Goal: Task Accomplishment & Management: Complete application form

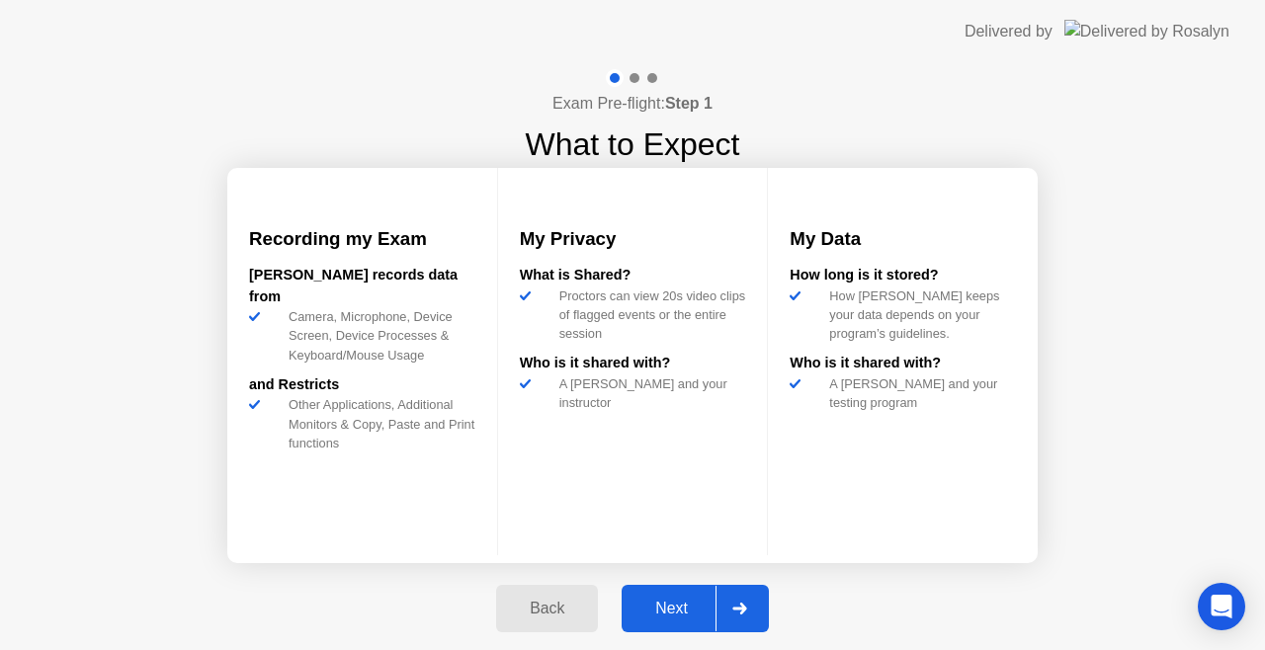
click at [656, 604] on div "Next" at bounding box center [672, 609] width 88 height 18
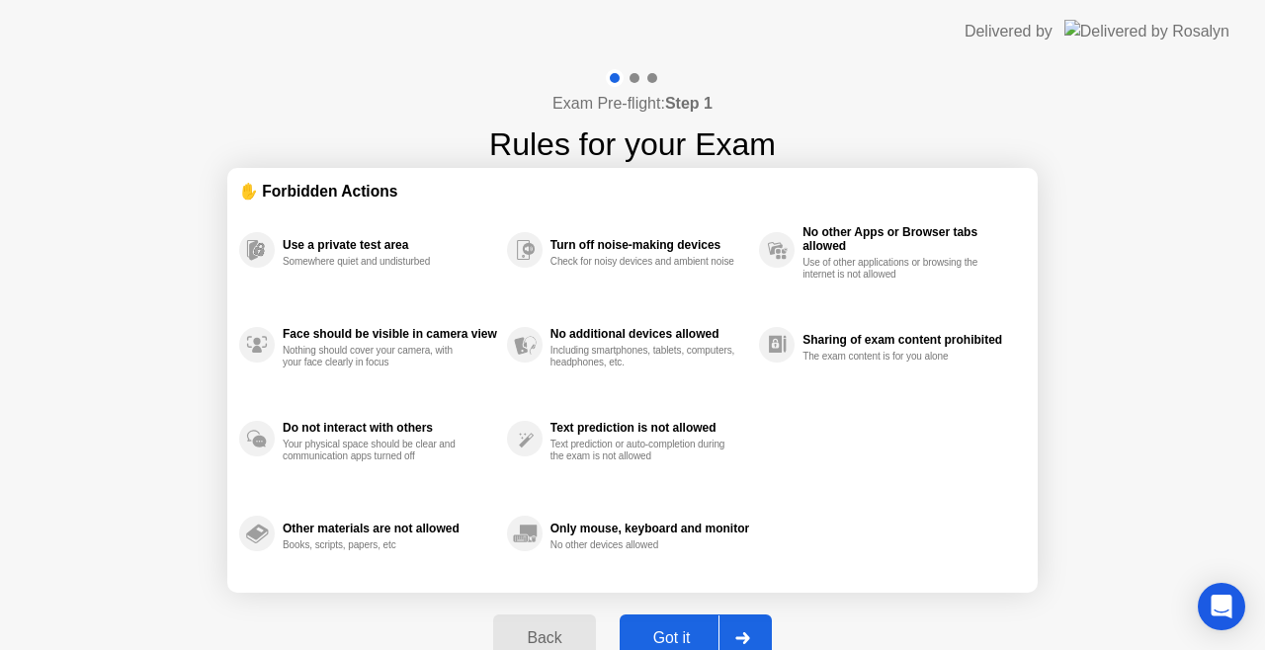
click at [658, 629] on div "Got it" at bounding box center [672, 638] width 93 height 18
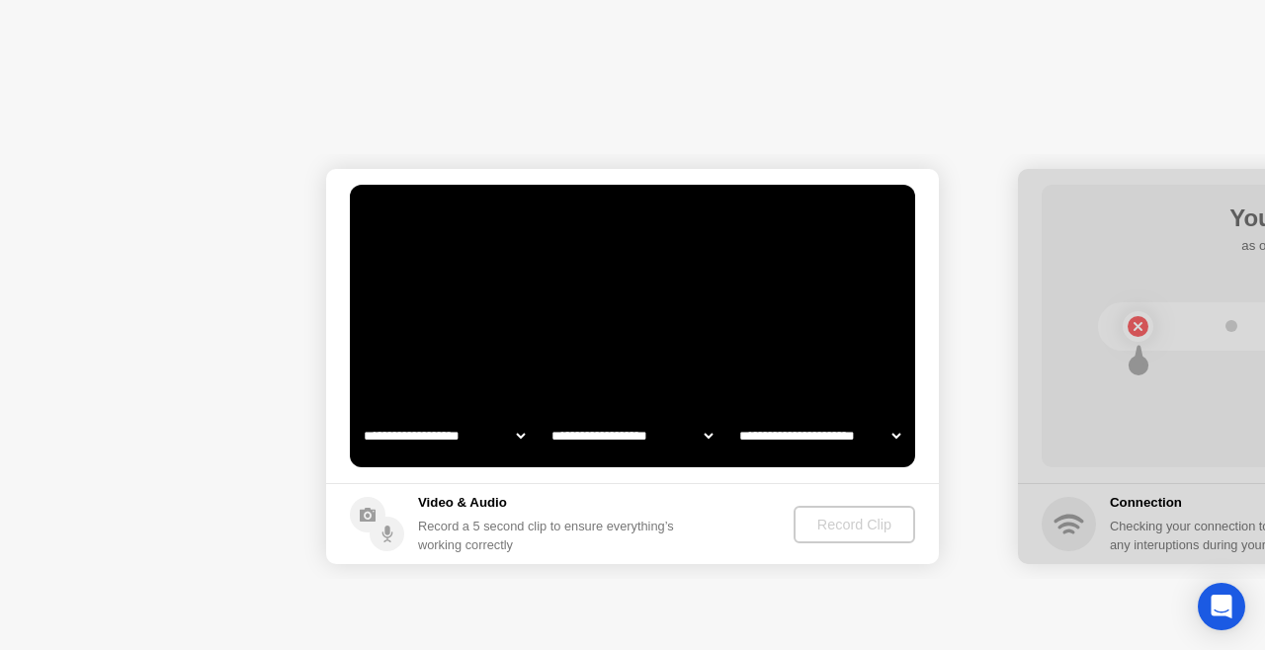
select select "**********"
select select "*******"
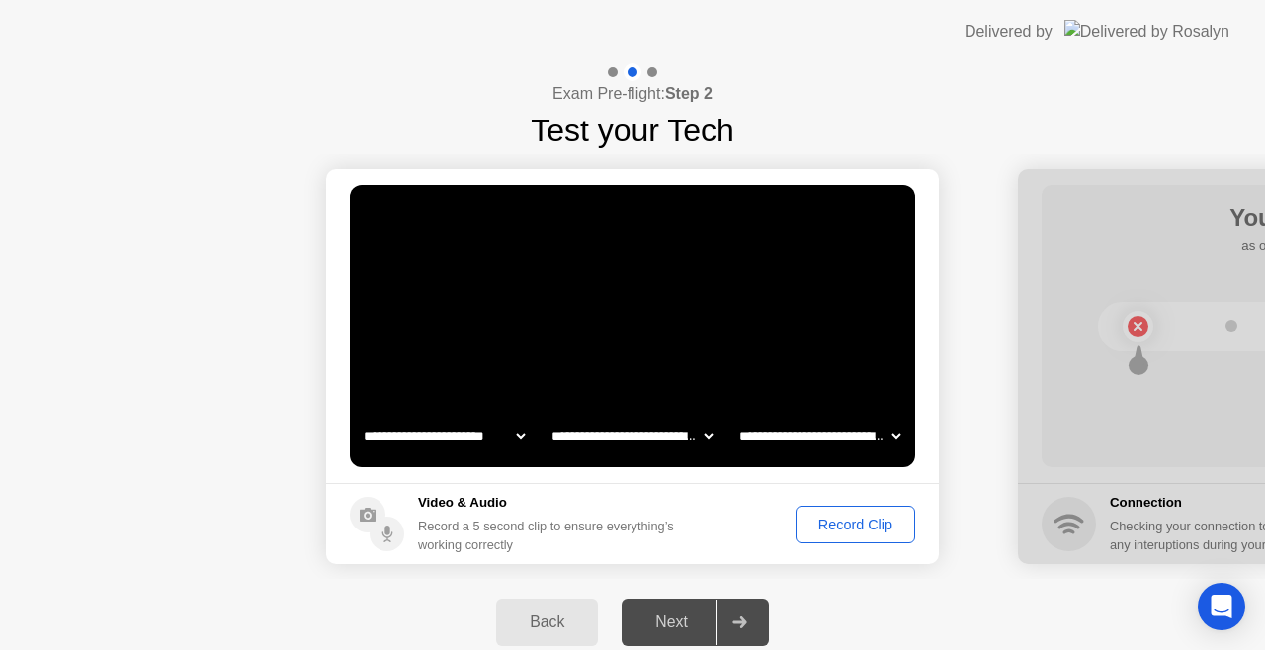
click at [854, 526] on div "Record Clip" at bounding box center [855, 525] width 106 height 16
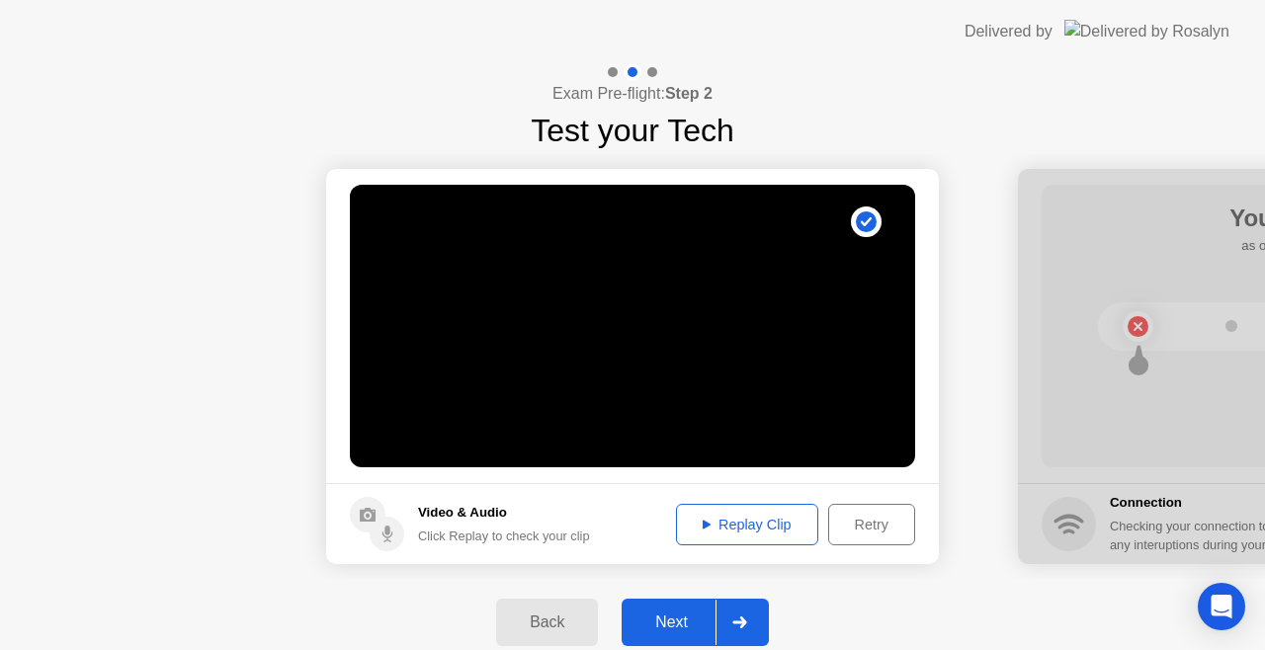
click at [703, 520] on icon at bounding box center [707, 525] width 8 height 10
click at [698, 631] on div "Next" at bounding box center [672, 623] width 88 height 18
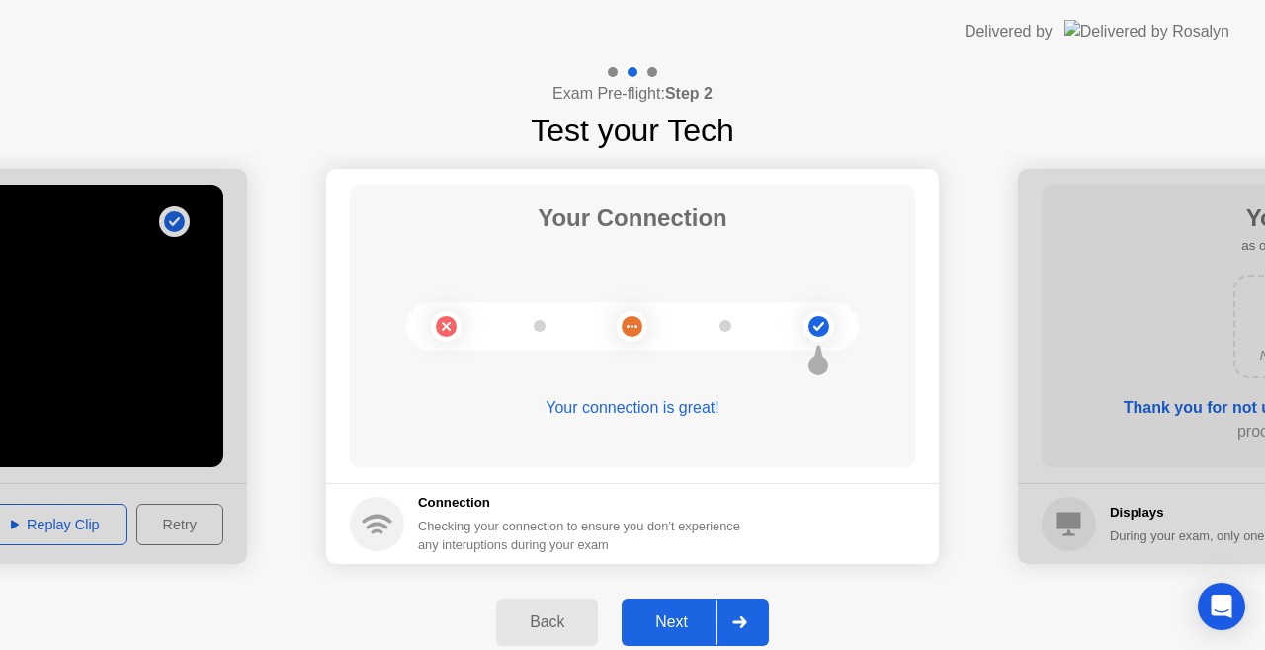
click at [678, 626] on div "Next" at bounding box center [672, 623] width 88 height 18
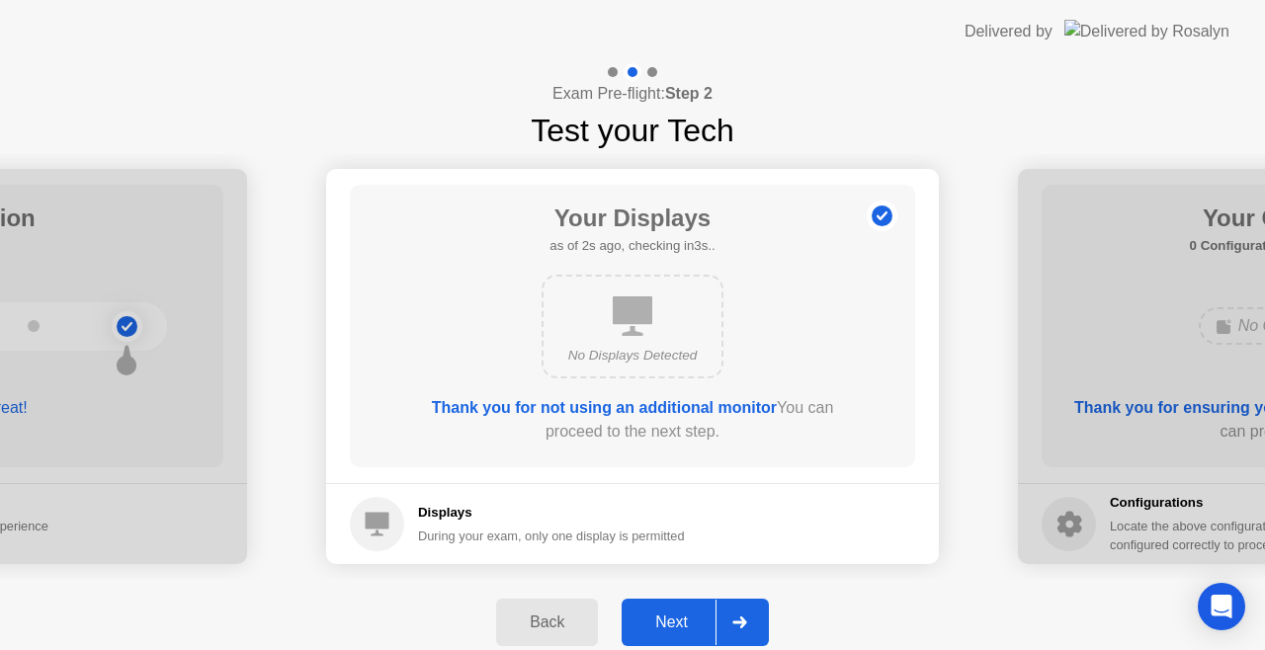
click at [678, 626] on div "Next" at bounding box center [672, 623] width 88 height 18
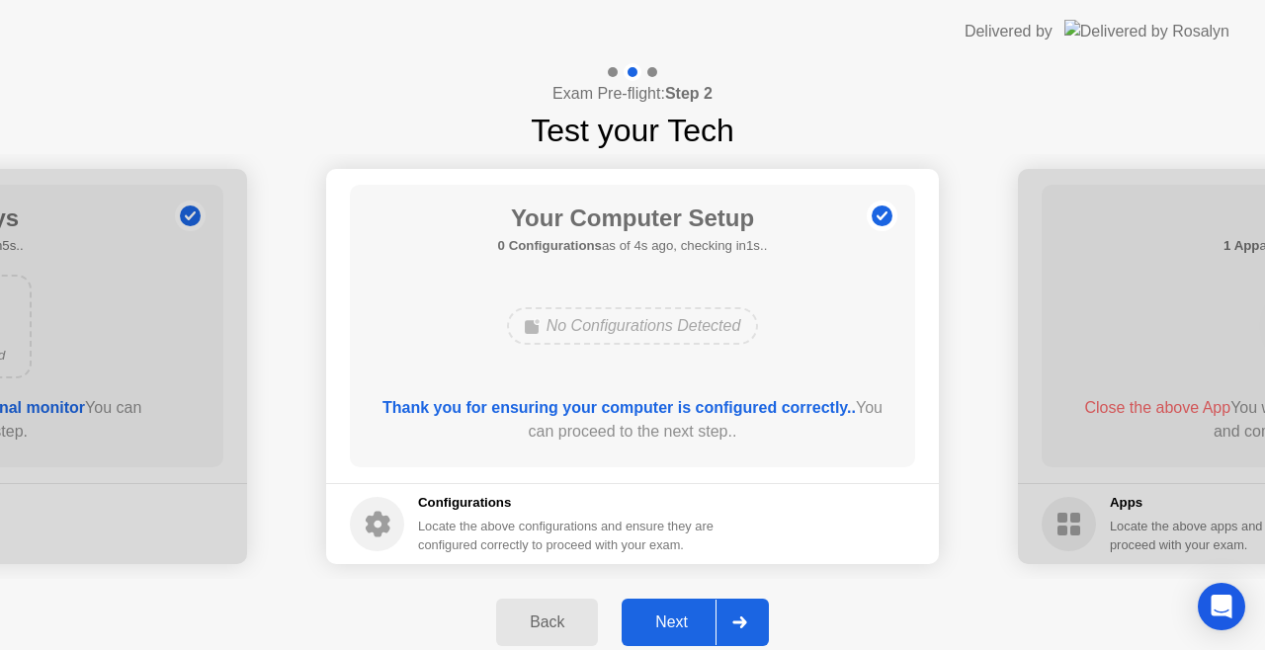
click at [665, 614] on div "Next" at bounding box center [672, 623] width 88 height 18
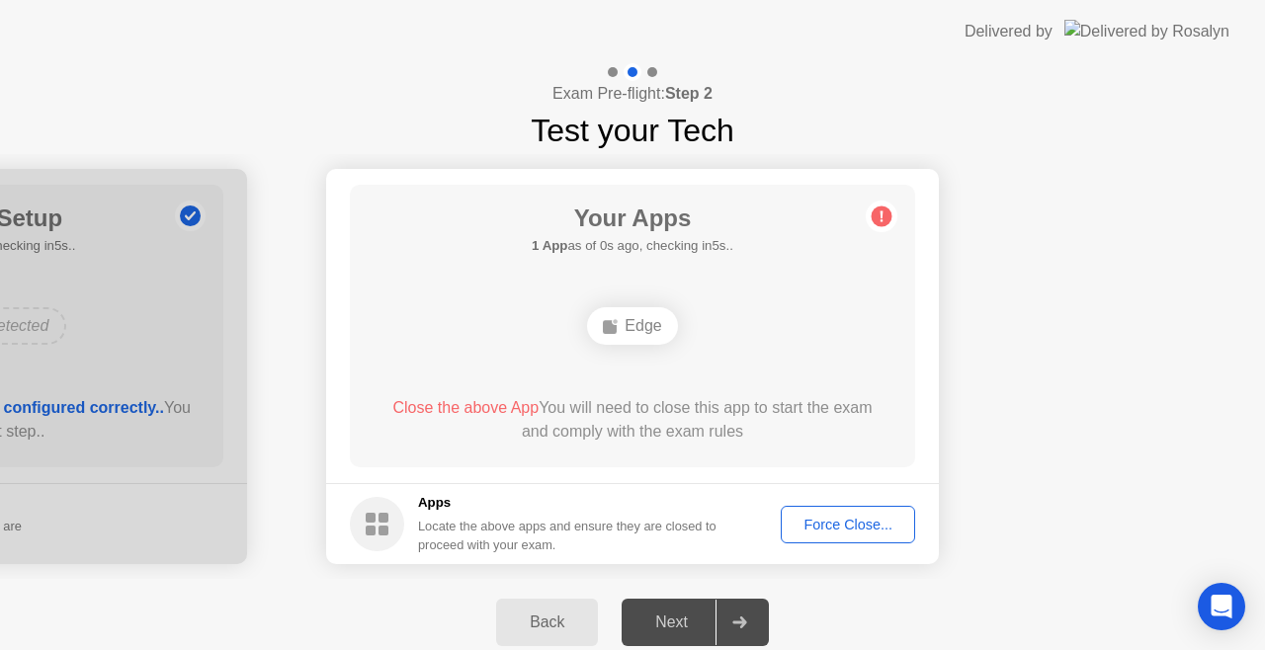
click at [814, 522] on div "Force Close..." at bounding box center [848, 525] width 121 height 16
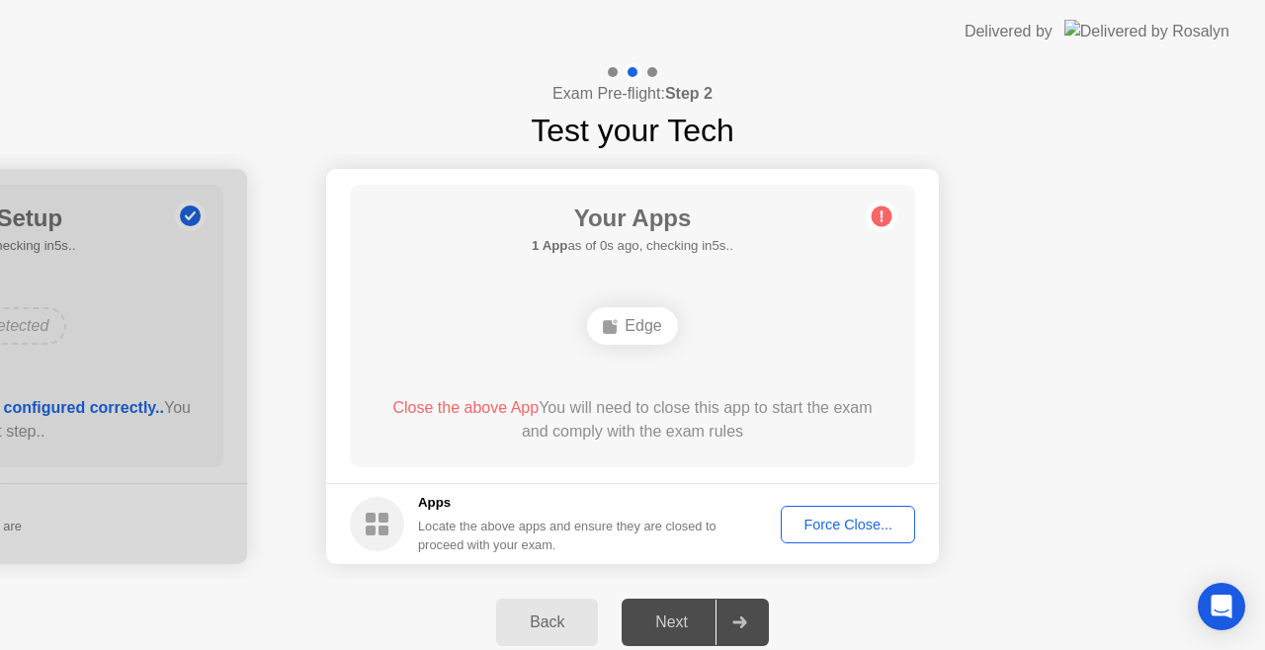
click at [374, 532] on rect at bounding box center [371, 531] width 10 height 10
drag, startPoint x: 452, startPoint y: 546, endPoint x: 753, endPoint y: 496, distance: 305.4
click at [753, 496] on footer "Apps Locate the above apps and ensure they are closed to proceed with your exam…" at bounding box center [632, 523] width 613 height 81
click at [819, 522] on div "Force Close..." at bounding box center [848, 525] width 121 height 16
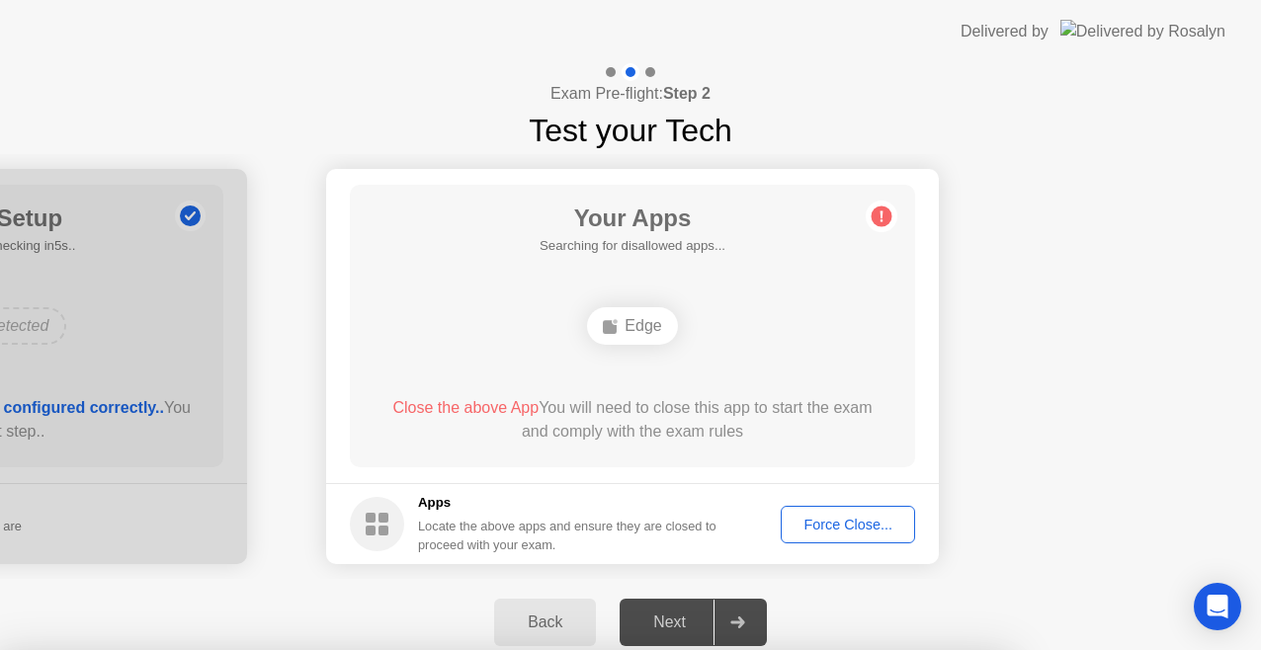
click at [991, 649] on div at bounding box center [630, 650] width 1261 height 0
drag, startPoint x: 923, startPoint y: 154, endPoint x: 717, endPoint y: 480, distance: 385.5
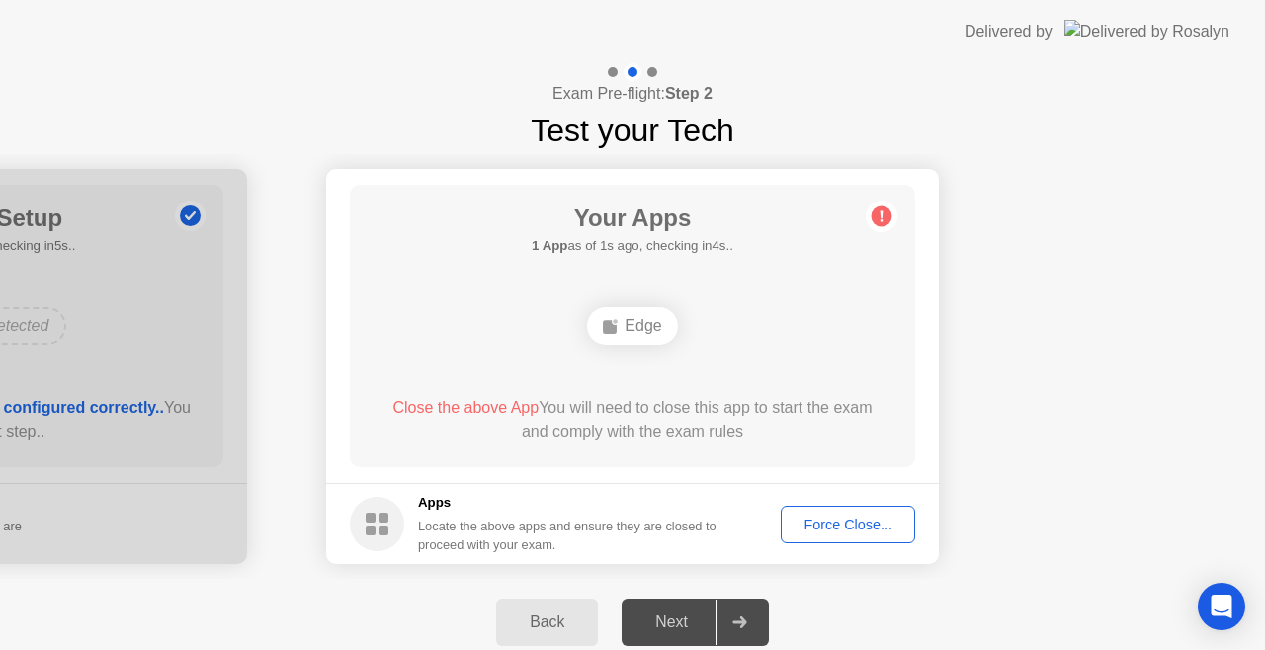
click at [742, 635] on div at bounding box center [738, 622] width 47 height 45
drag, startPoint x: 742, startPoint y: 635, endPoint x: 741, endPoint y: 619, distance: 16.8
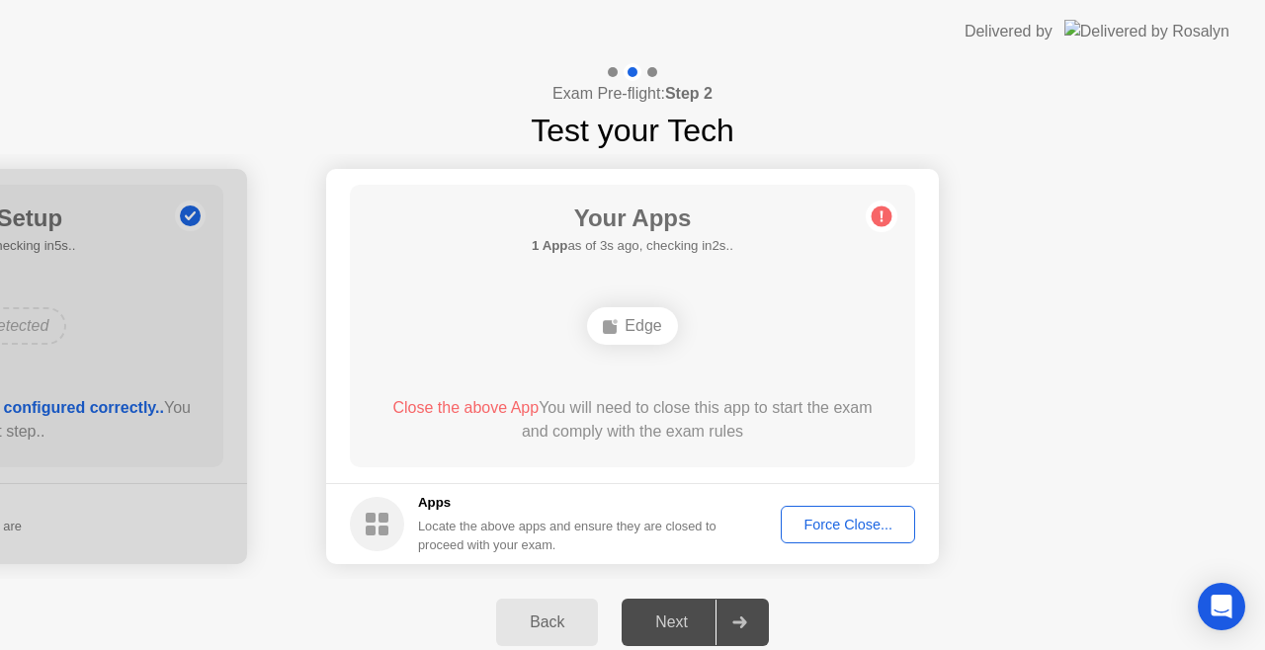
click at [741, 619] on div at bounding box center [738, 622] width 47 height 45
click at [741, 619] on icon at bounding box center [739, 623] width 14 height 12
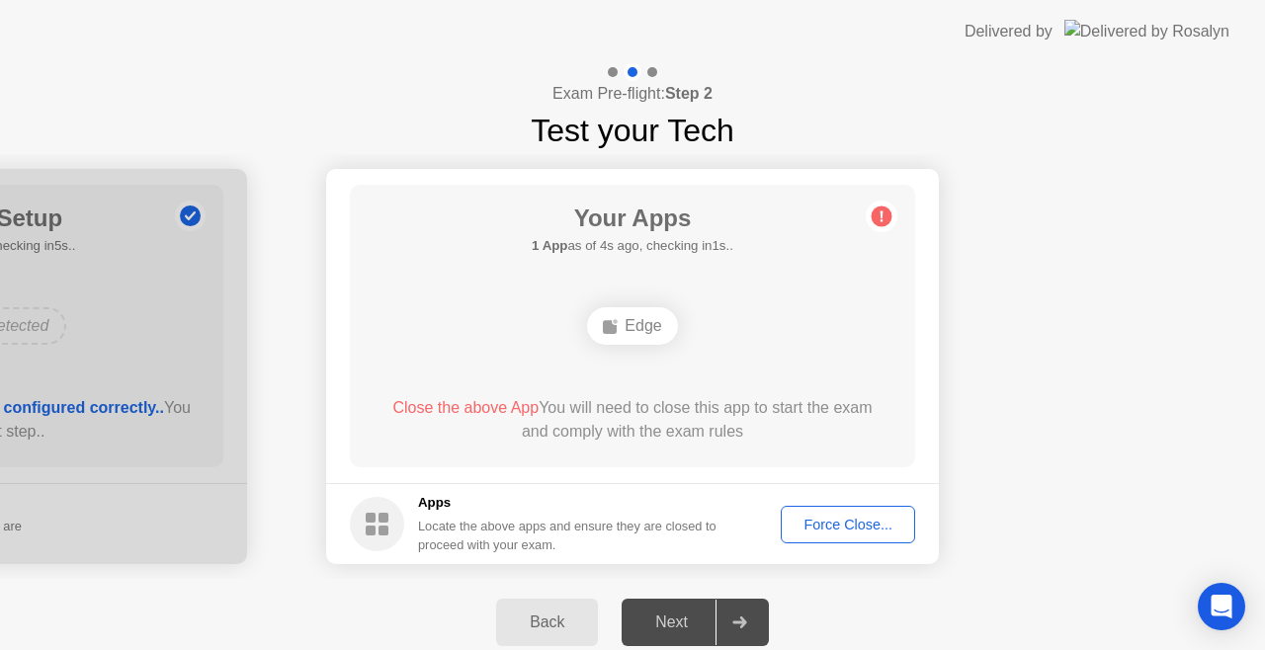
click at [741, 619] on icon at bounding box center [739, 623] width 14 height 12
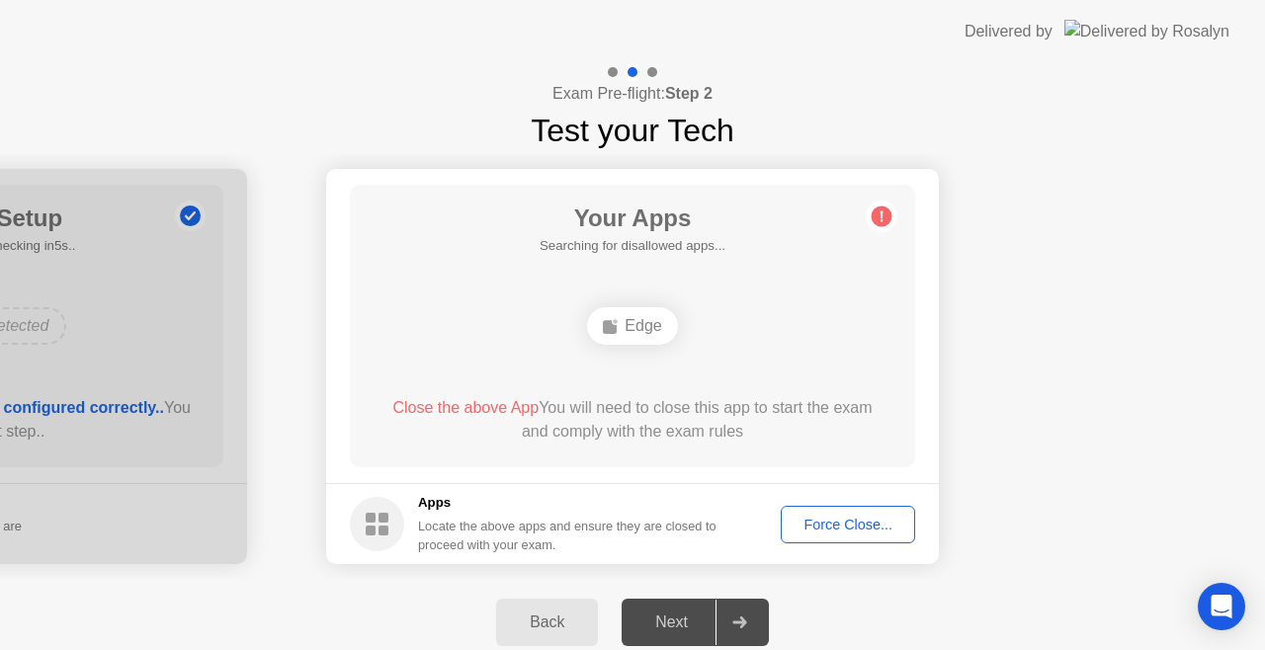
click at [741, 619] on icon at bounding box center [739, 623] width 14 height 12
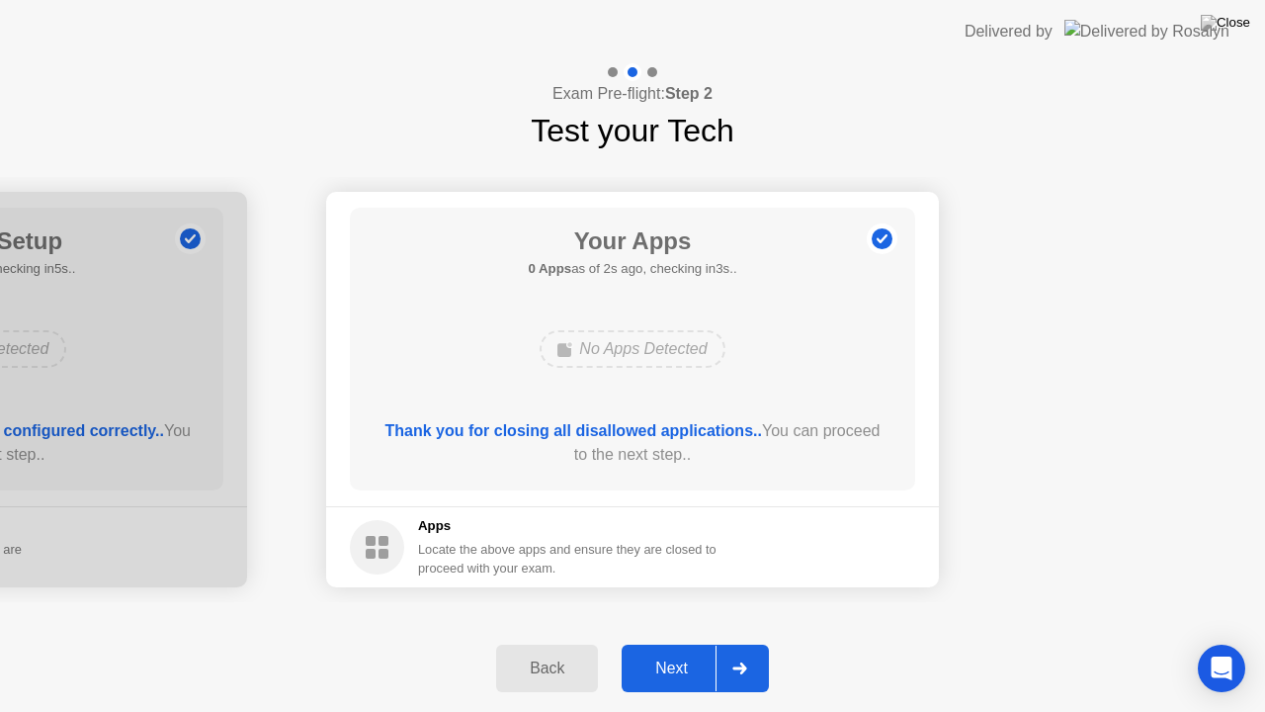
click at [738, 649] on icon at bounding box center [739, 668] width 15 height 12
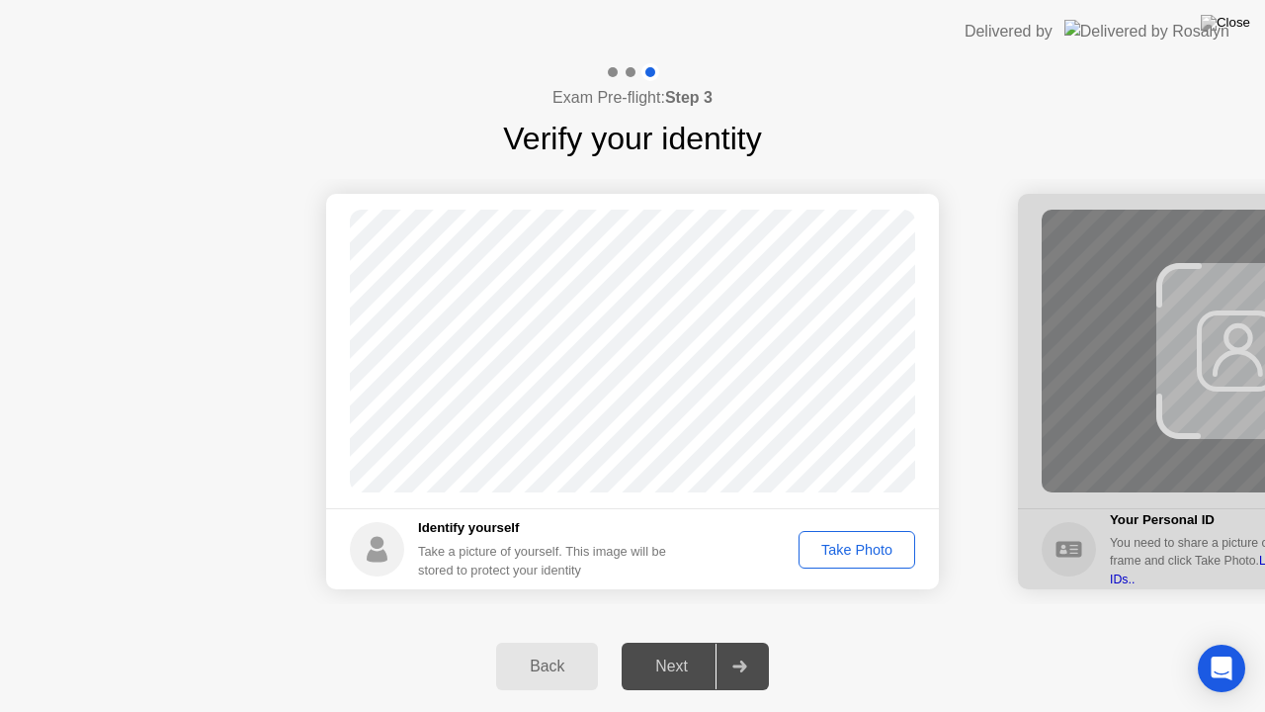
click at [850, 547] on div "Take Photo" at bounding box center [856, 550] width 103 height 16
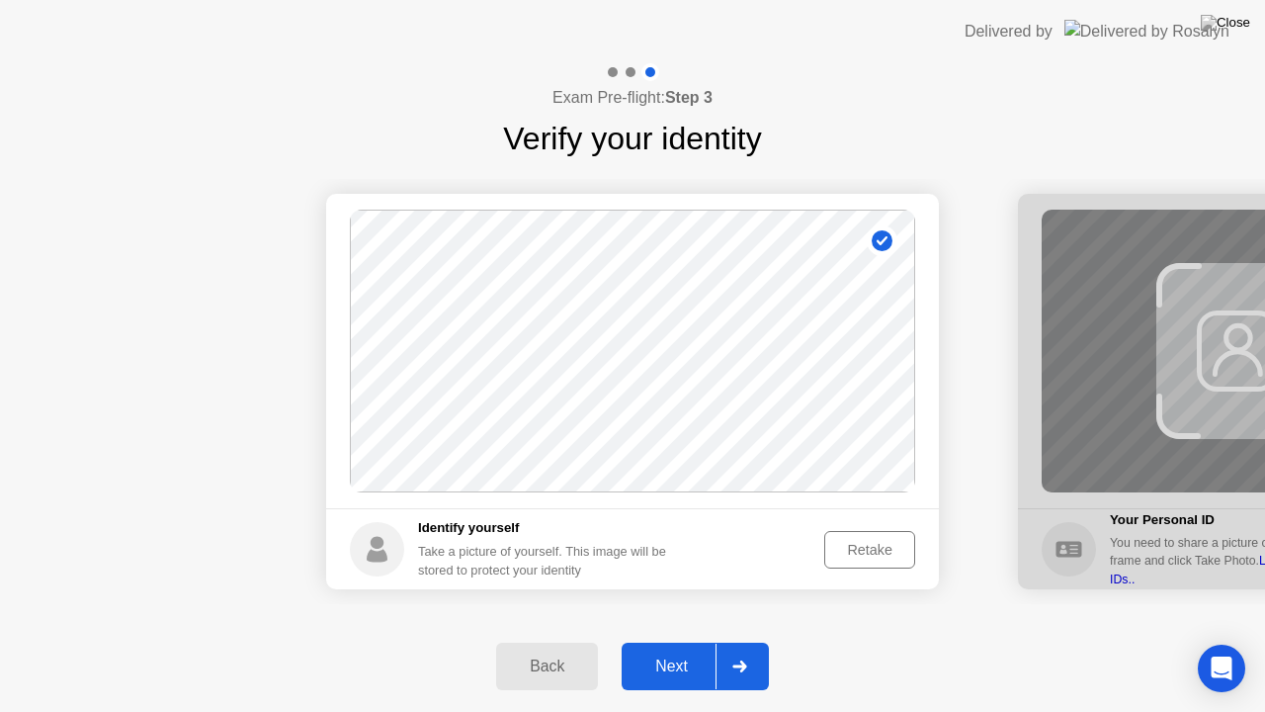
click at [756, 649] on div at bounding box center [738, 665] width 47 height 45
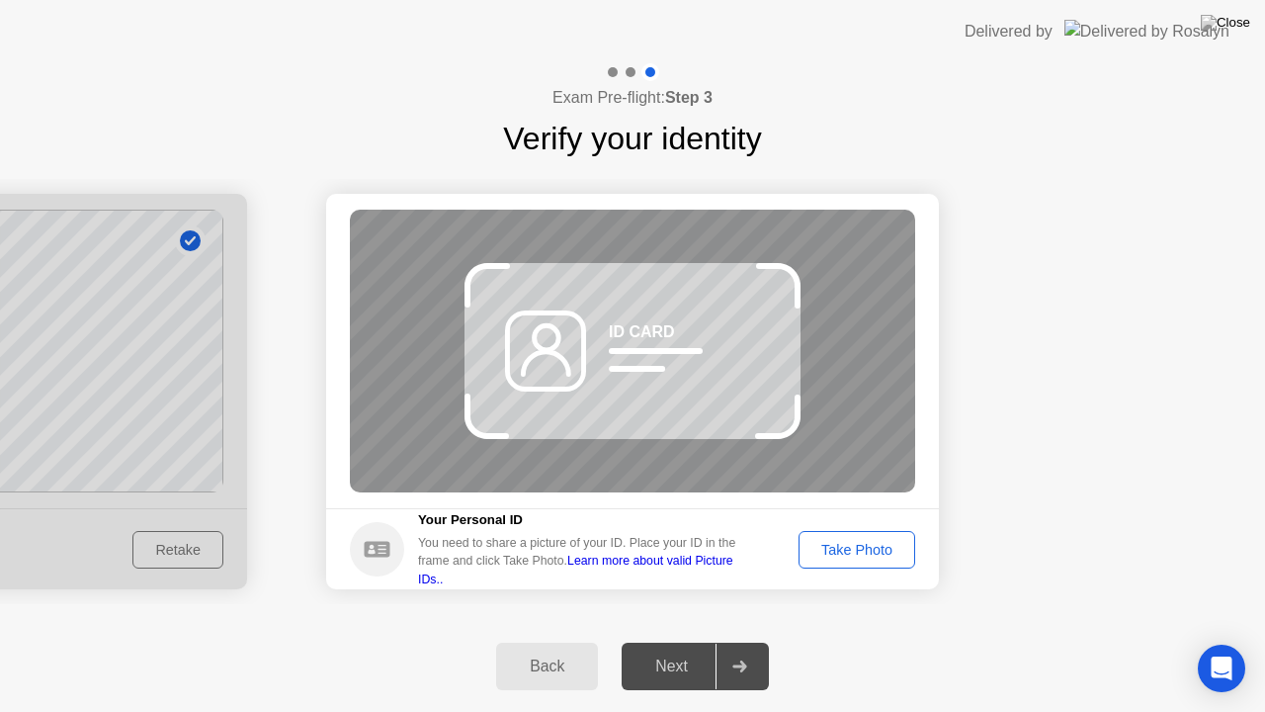
click at [897, 544] on div "Take Photo" at bounding box center [856, 550] width 103 height 16
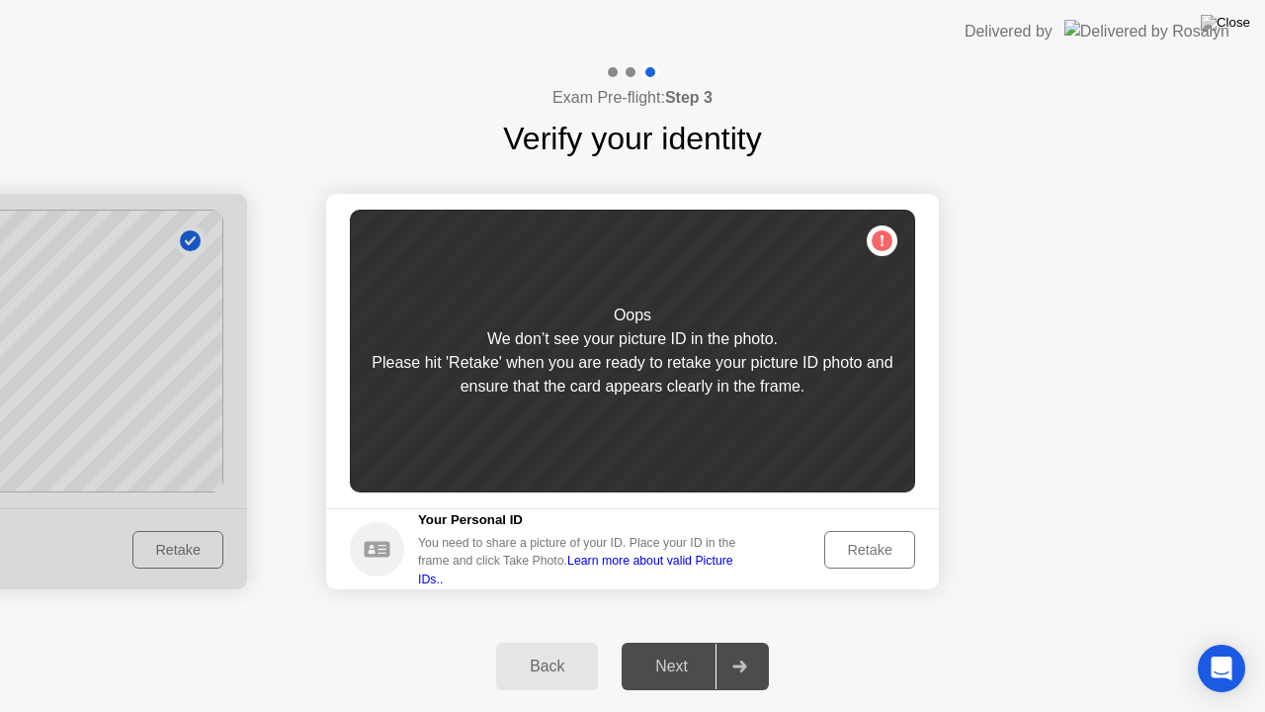
click at [887, 241] on div "Oops We don’t see your picture ID in the photo. Please hit 'Retake' when you ar…" at bounding box center [632, 351] width 565 height 283
click at [733, 566] on link "Learn more about valid Picture IDs.." at bounding box center [575, 569] width 315 height 32
click at [875, 545] on div "Retake" at bounding box center [869, 550] width 77 height 16
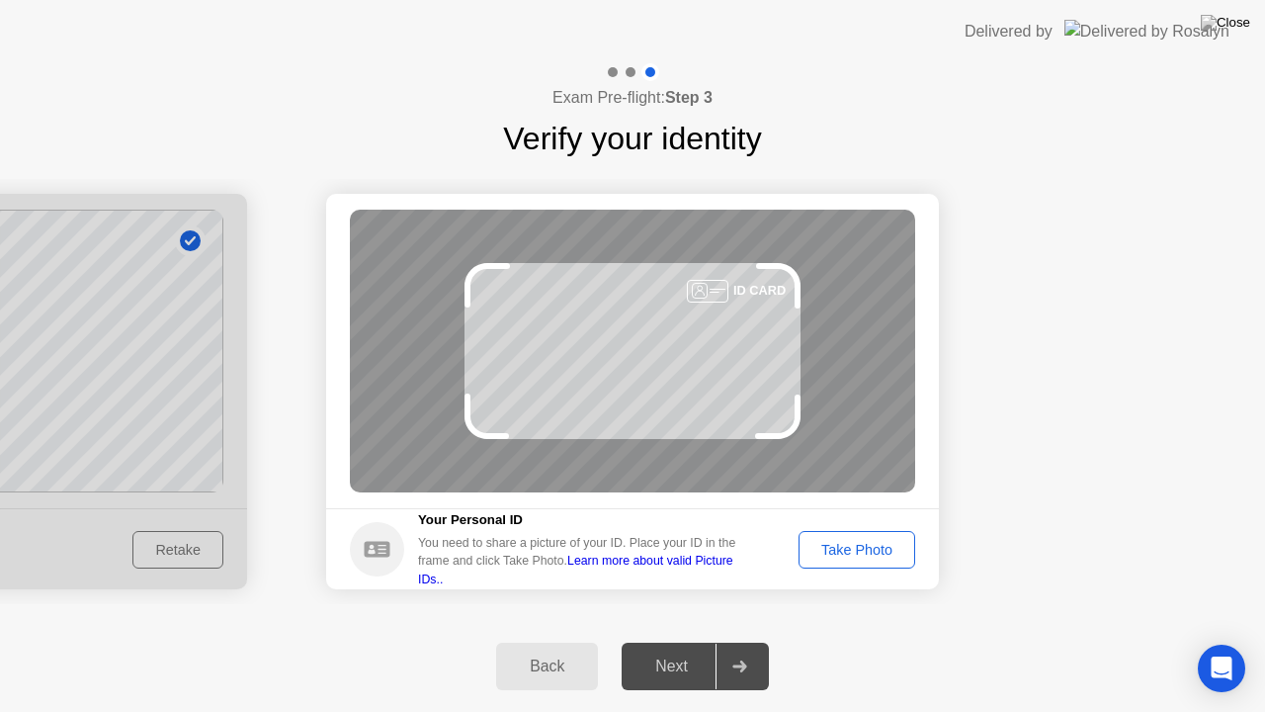
click at [875, 545] on div "Take Photo" at bounding box center [856, 550] width 103 height 16
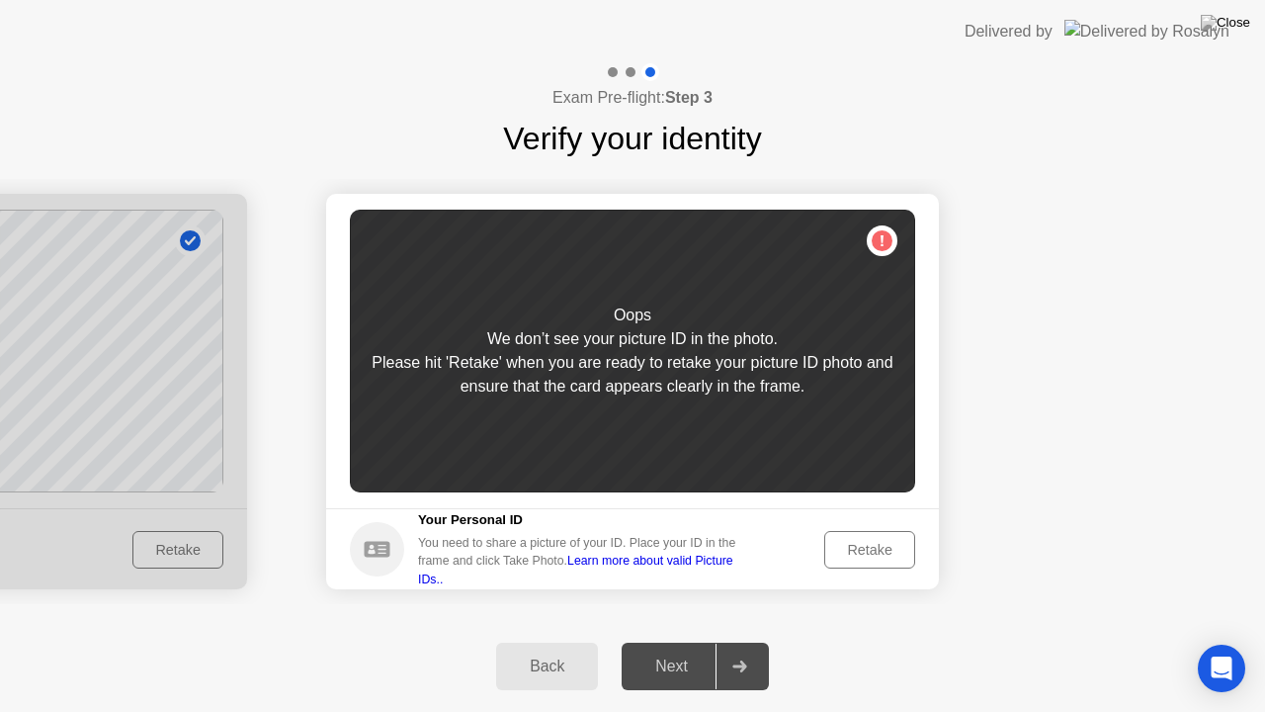
click at [889, 236] on div "Oops We don’t see your picture ID in the photo. Please hit 'Retake' when you ar…" at bounding box center [632, 351] width 565 height 283
click at [852, 556] on div "Retake" at bounding box center [869, 550] width 77 height 16
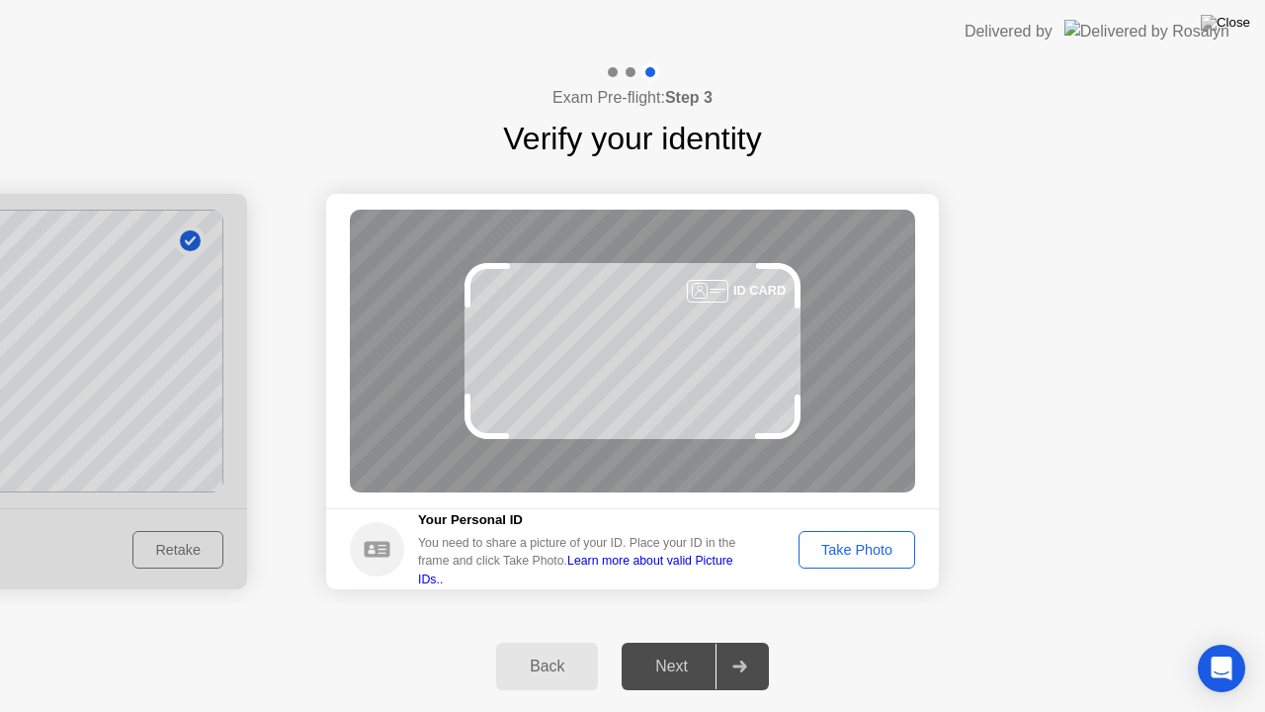
click at [852, 556] on div "Take Photo" at bounding box center [856, 550] width 103 height 16
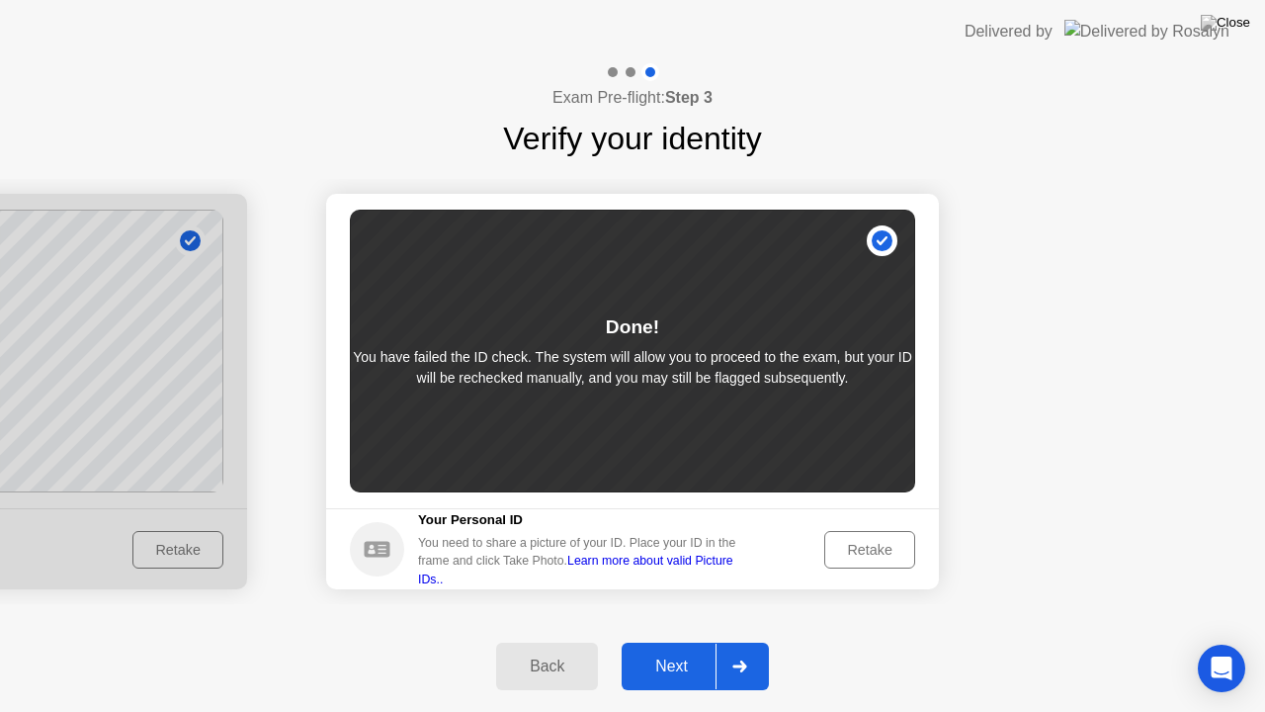
click at [735, 649] on div at bounding box center [738, 665] width 47 height 45
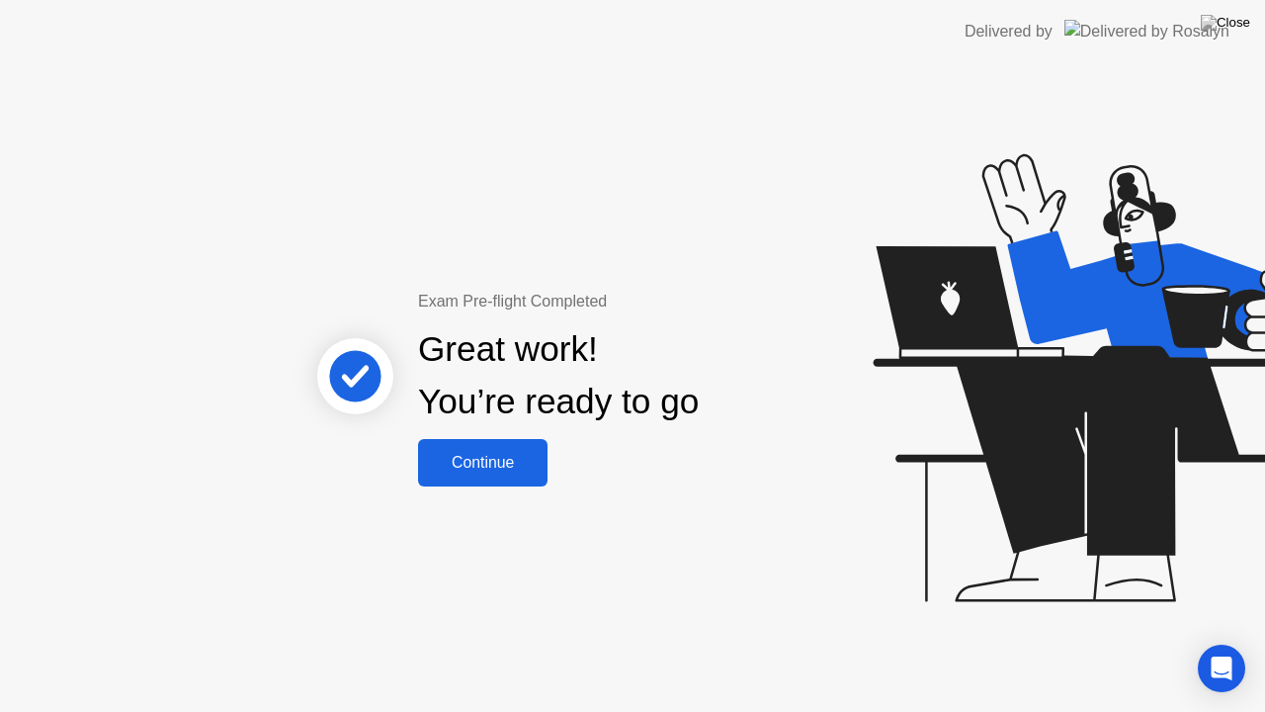
click at [500, 471] on div "Continue" at bounding box center [483, 463] width 118 height 18
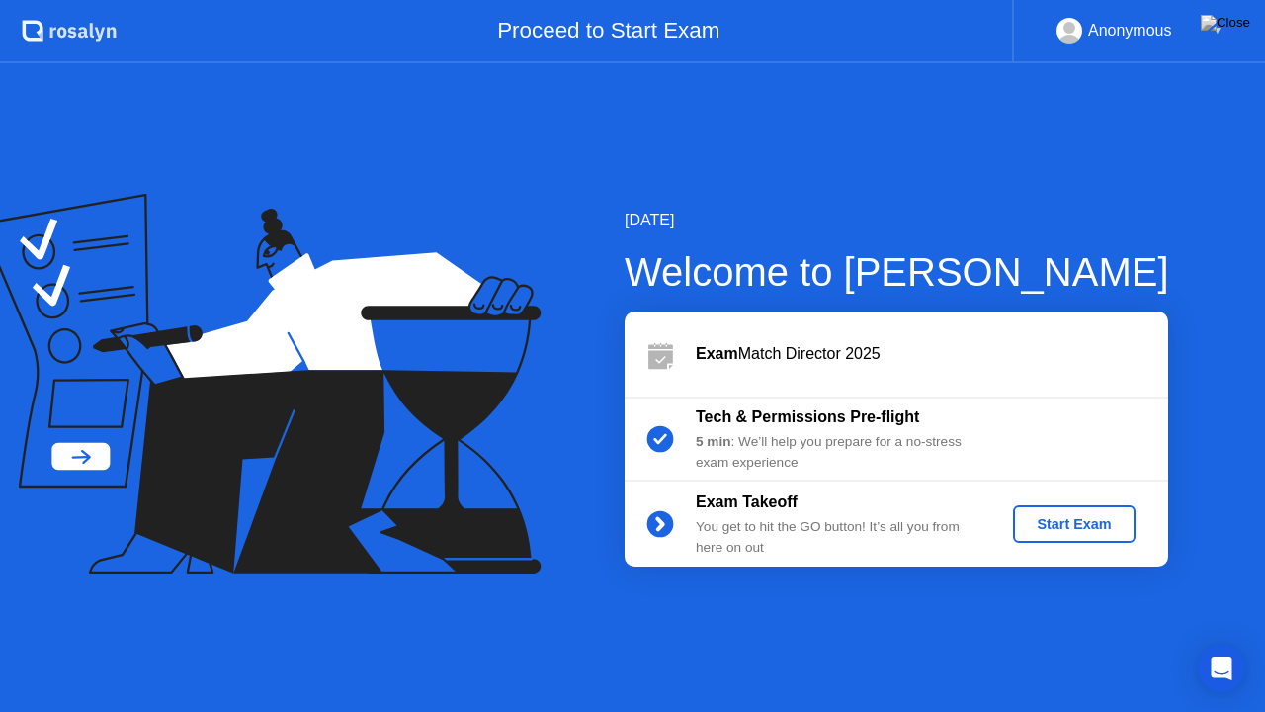
click at [1061, 522] on div "Start Exam" at bounding box center [1074, 524] width 106 height 16
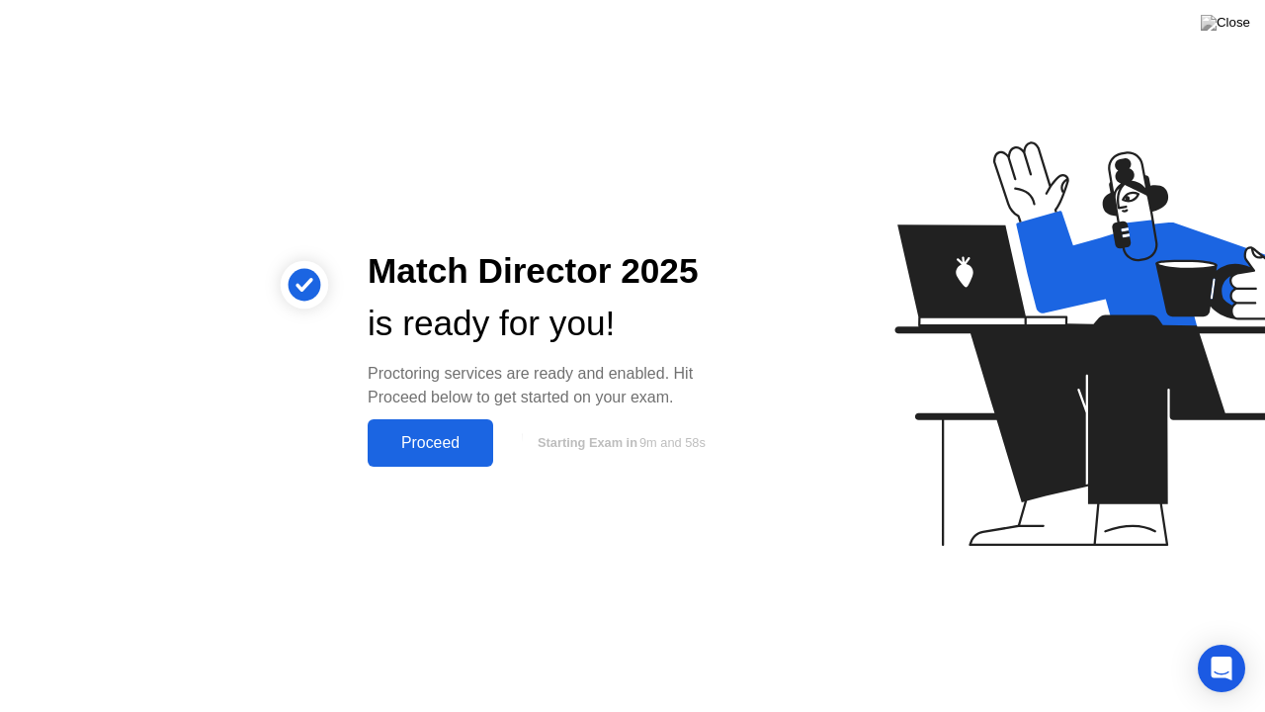
click at [441, 451] on div "Proceed" at bounding box center [431, 443] width 114 height 18
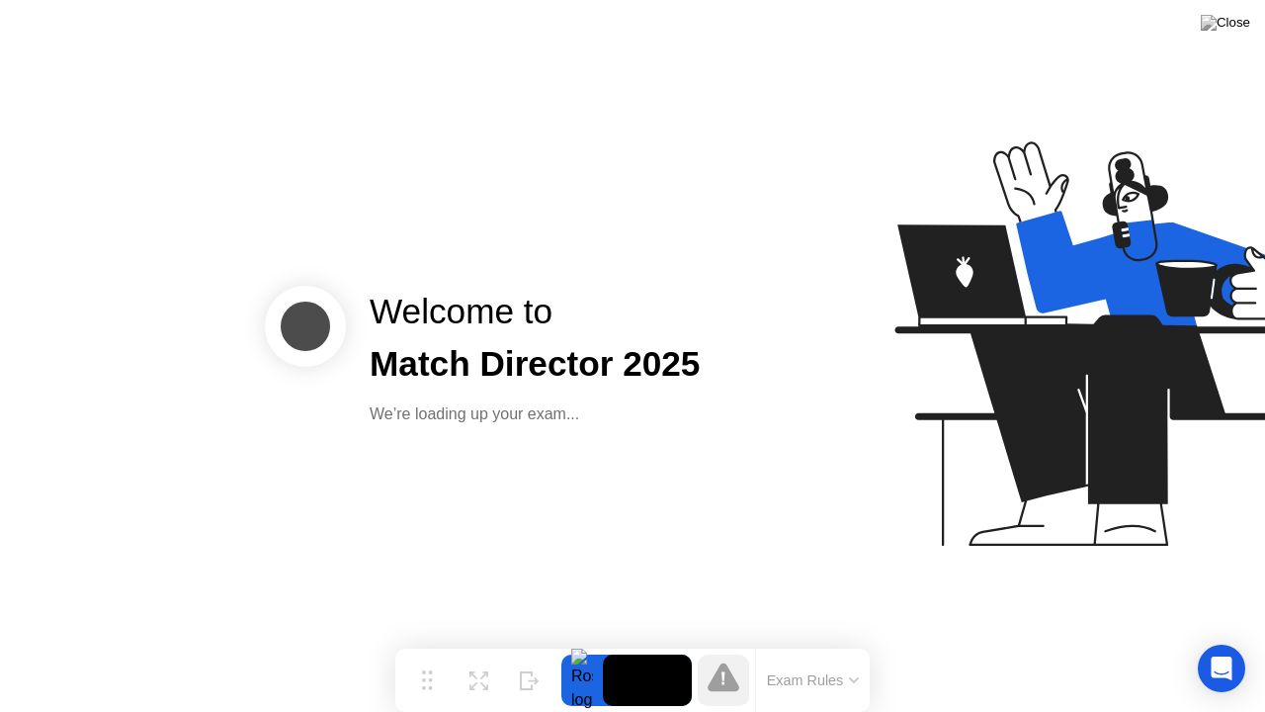
click at [587, 649] on div at bounding box center [582, 679] width 42 height 51
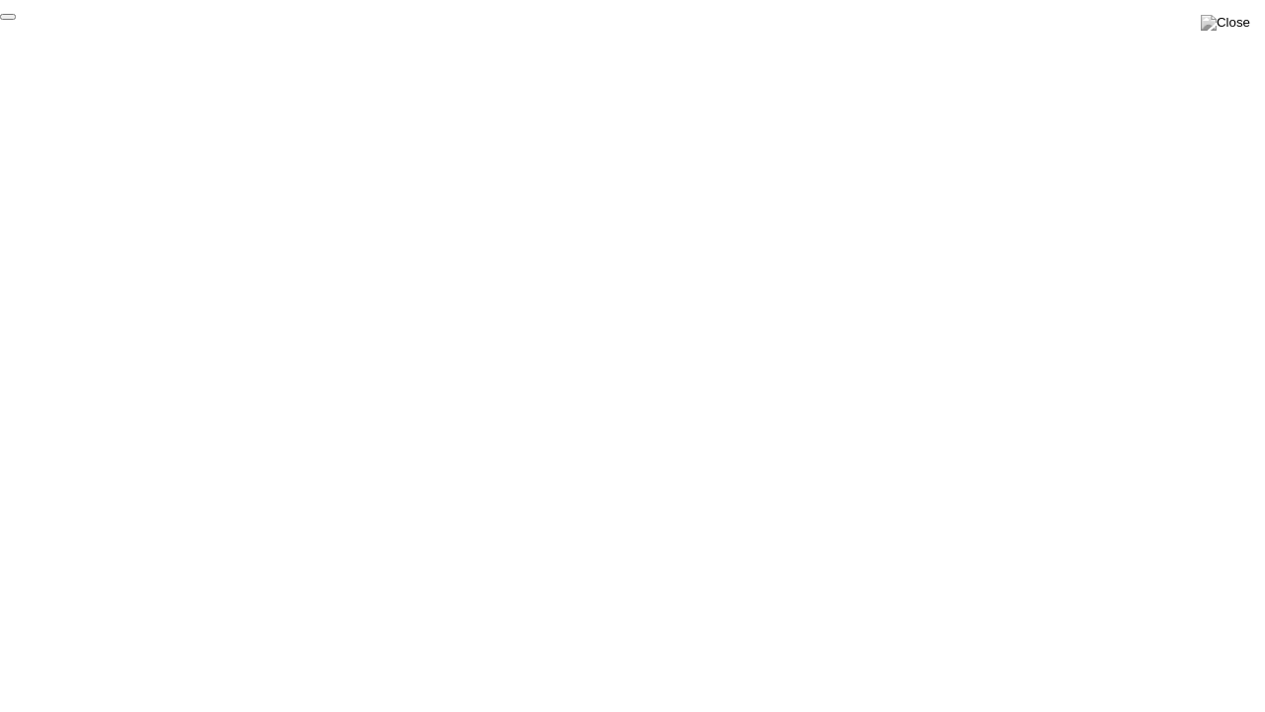
click div "End Proctoring Session"
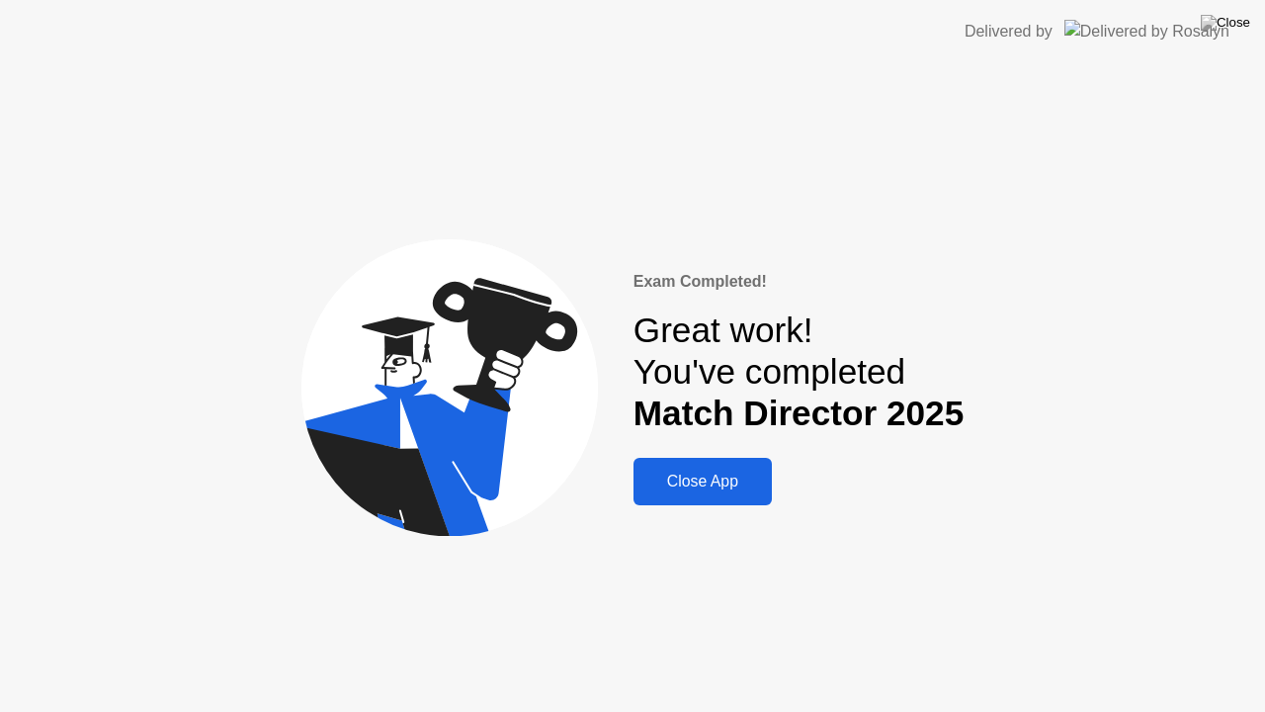
click at [697, 468] on button "Close App" at bounding box center [702, 481] width 138 height 47
